Goal: Task Accomplishment & Management: Manage account settings

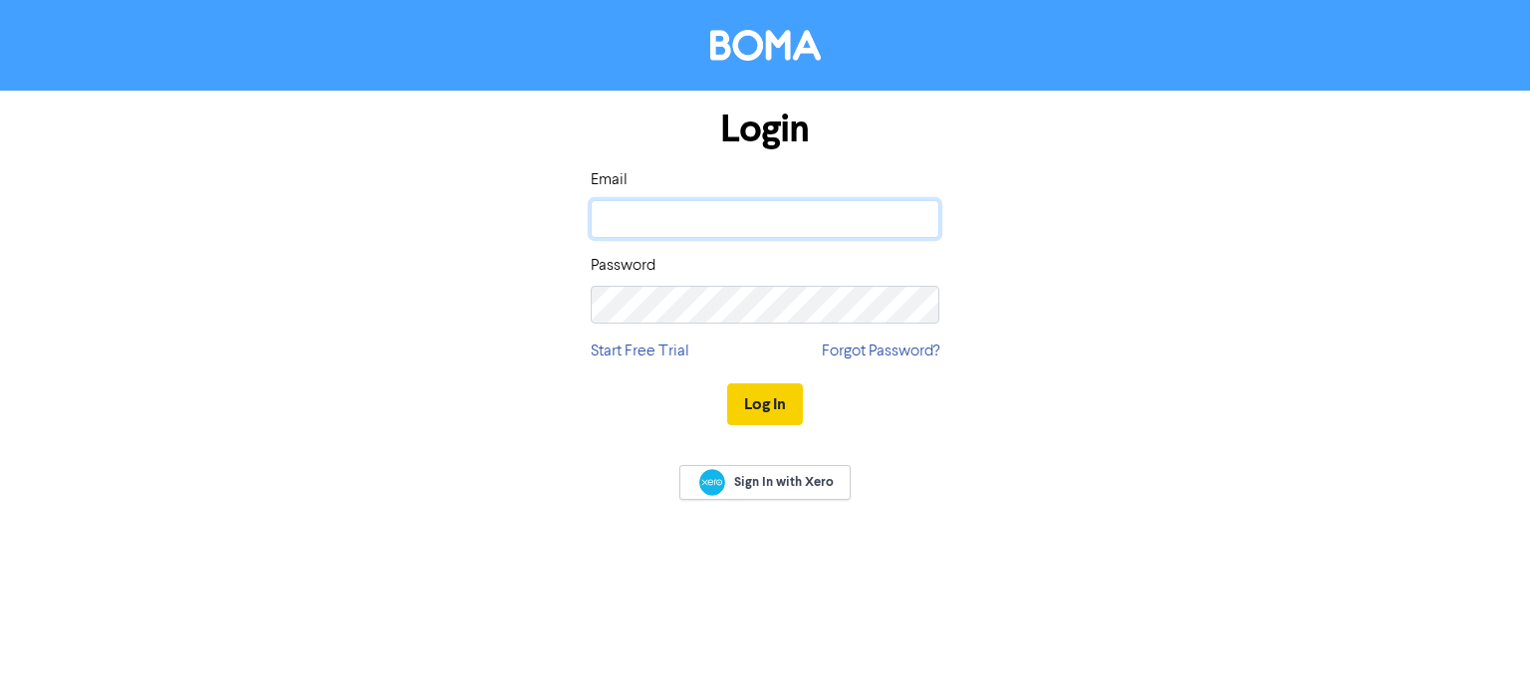
type input "[EMAIL_ADDRESS][DOMAIN_NAME]"
click at [770, 408] on button "Log In" at bounding box center [765, 404] width 76 height 42
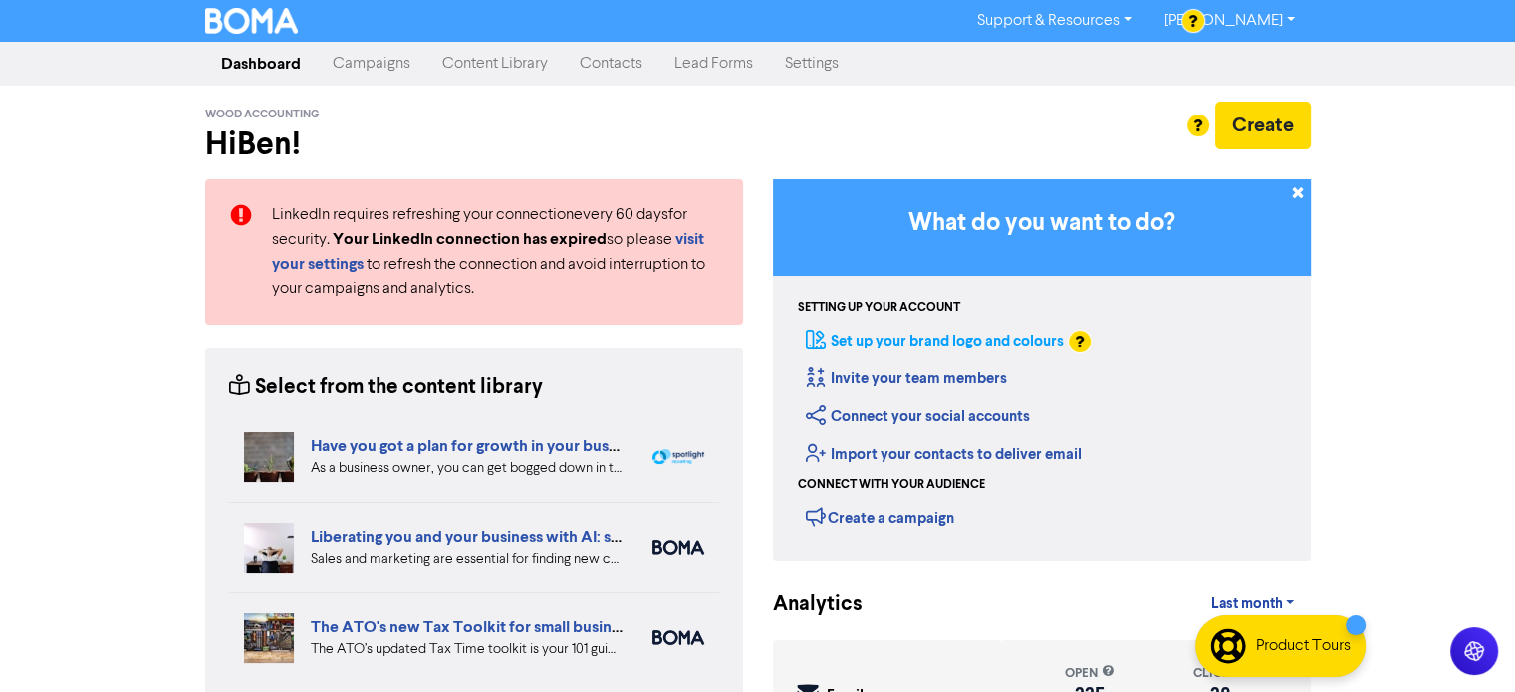
click at [963, 334] on link "Set up your brand logo and colours" at bounding box center [935, 341] width 258 height 19
